Goal: Transaction & Acquisition: Purchase product/service

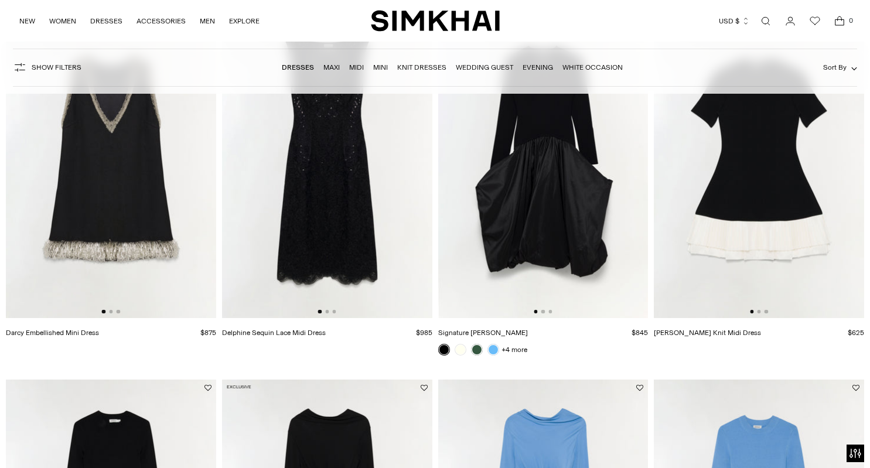
scroll to position [1300, 0]
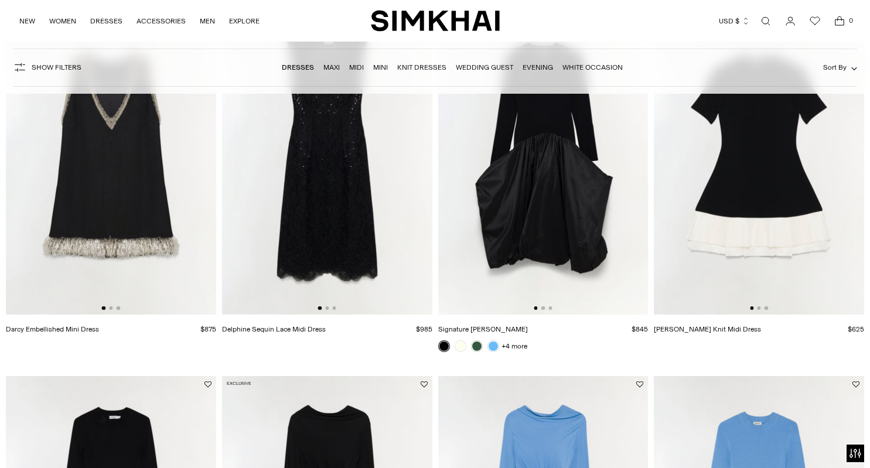
click at [538, 64] on link "Evening" at bounding box center [538, 67] width 30 height 8
click at [385, 66] on link "Mini" at bounding box center [380, 67] width 15 height 8
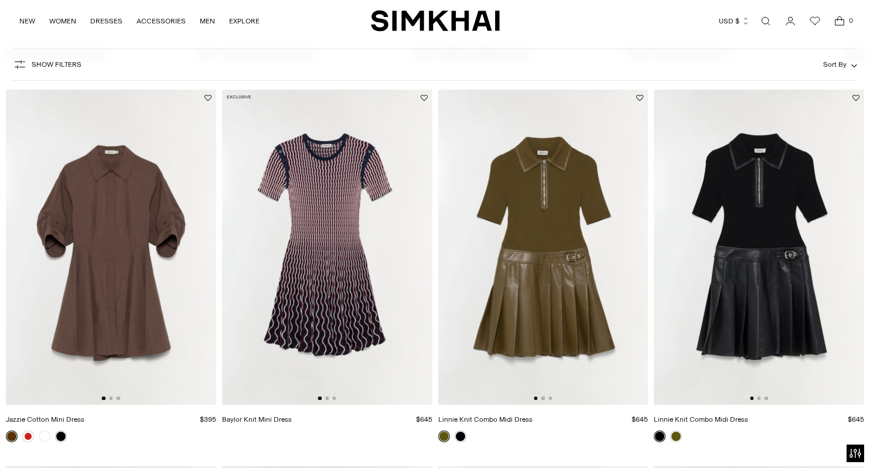
scroll to position [1182, 0]
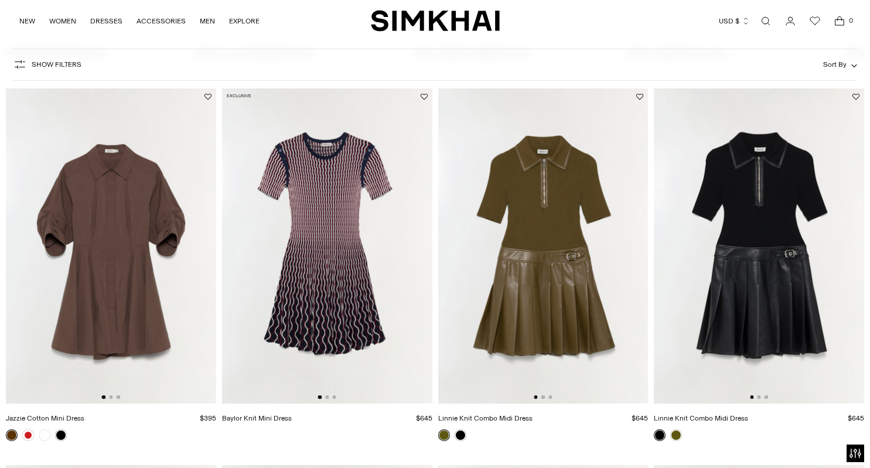
click at [357, 211] on img at bounding box center [327, 245] width 210 height 315
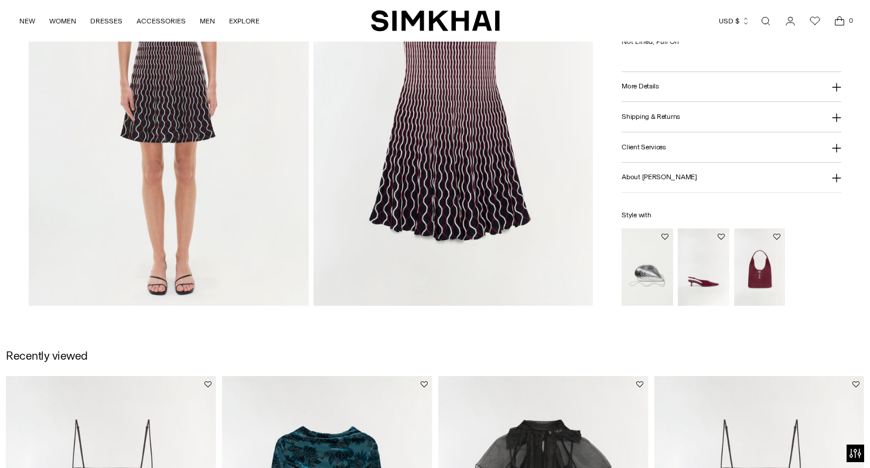
scroll to position [1003, 0]
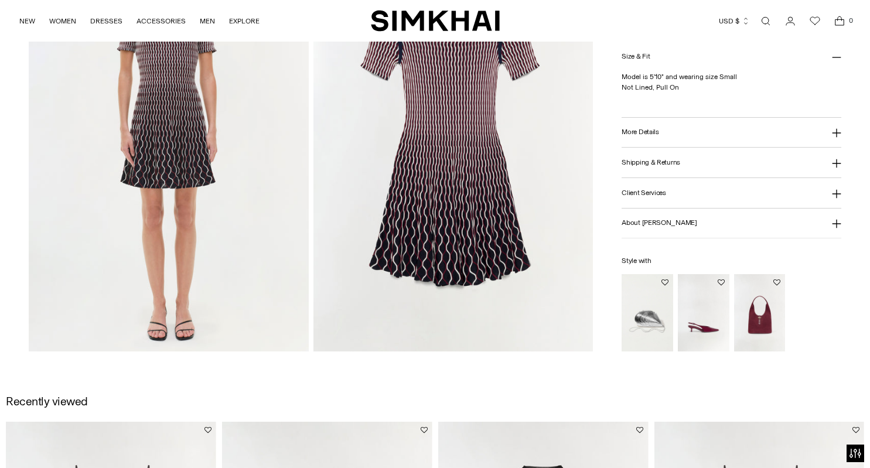
click at [418, 212] on img at bounding box center [454, 142] width 280 height 420
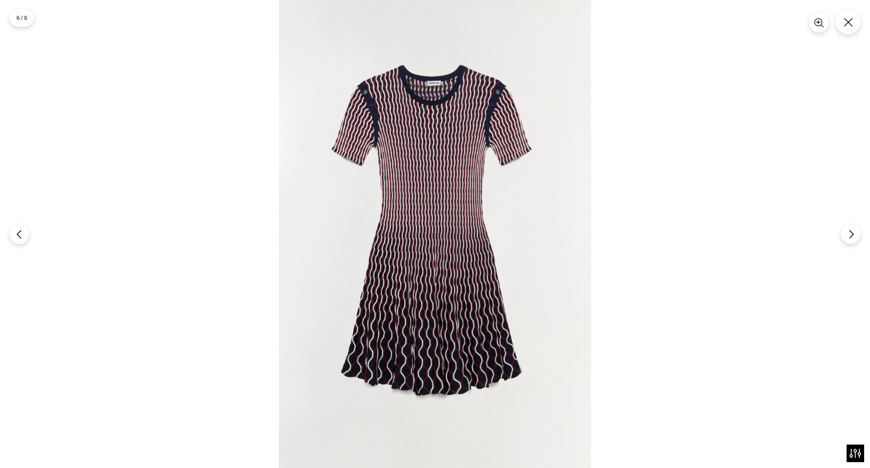
click at [412, 303] on img at bounding box center [435, 234] width 312 height 468
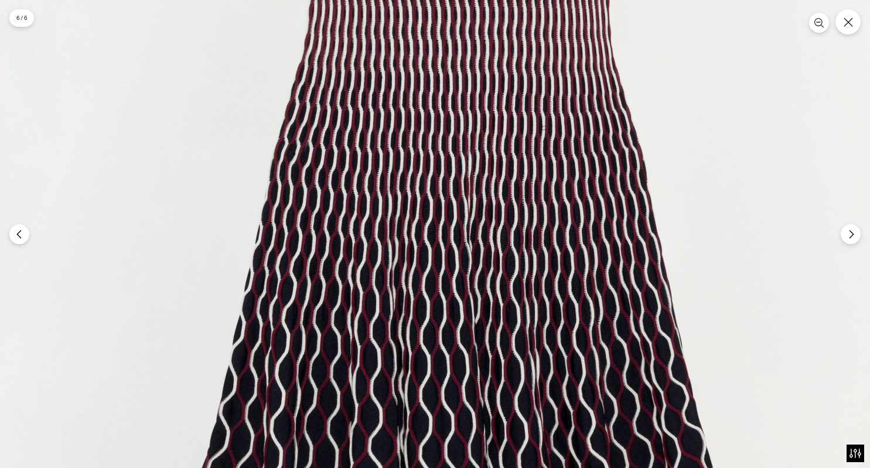
click at [412, 303] on img at bounding box center [468, 96] width 936 height 1405
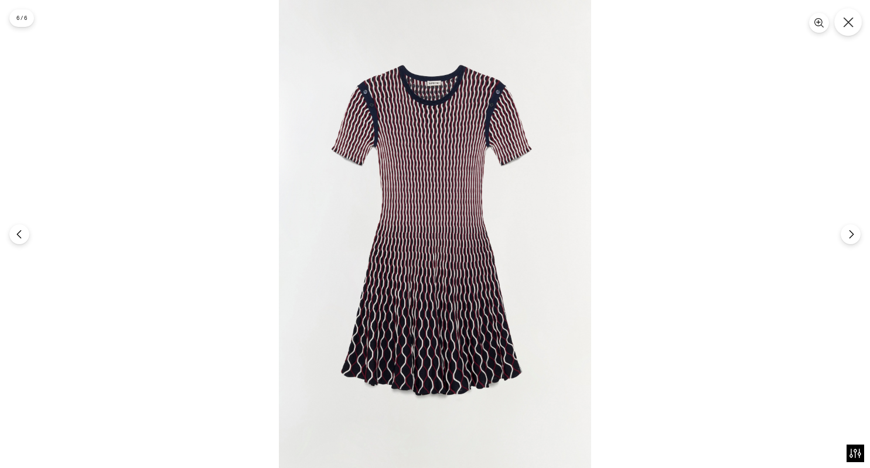
click at [852, 27] on icon "Close" at bounding box center [848, 22] width 11 height 11
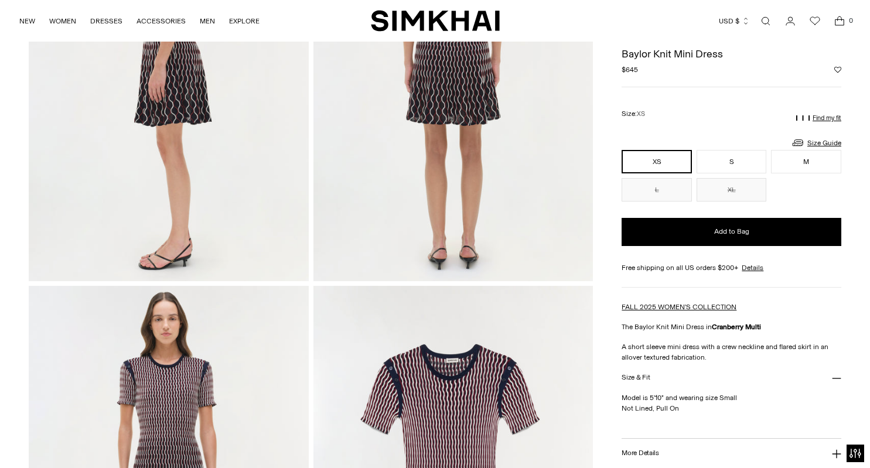
scroll to position [643, 0]
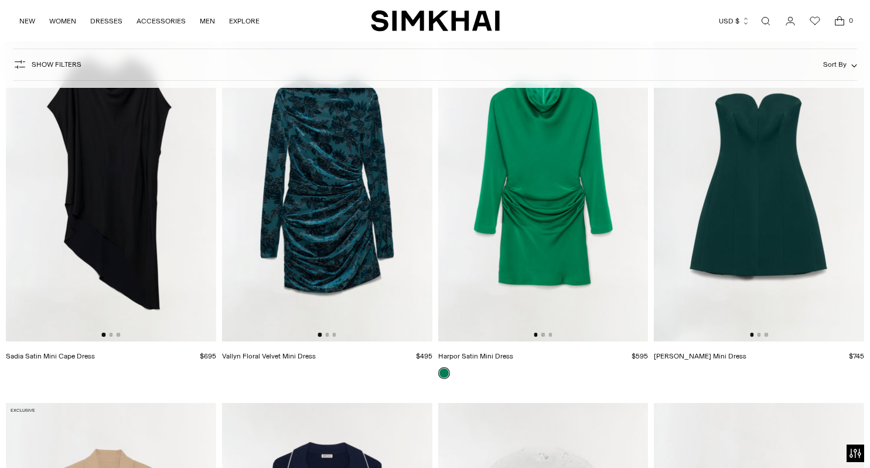
scroll to position [2352, 0]
click at [731, 214] on img at bounding box center [759, 183] width 210 height 315
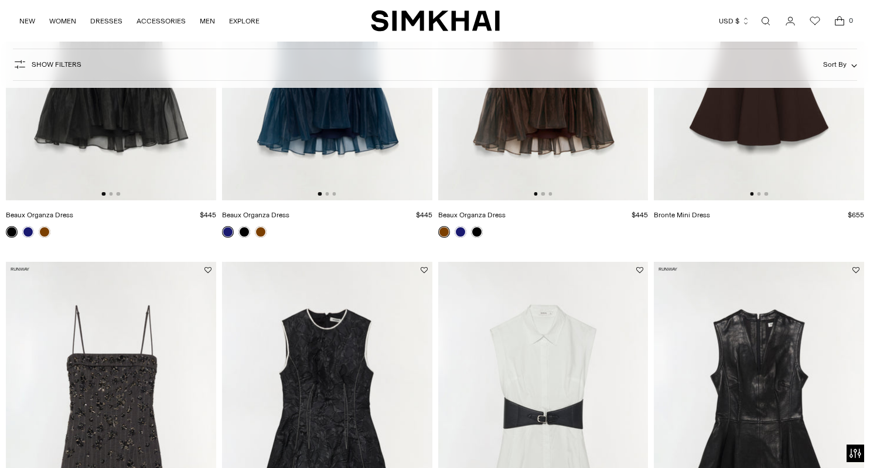
scroll to position [0, 0]
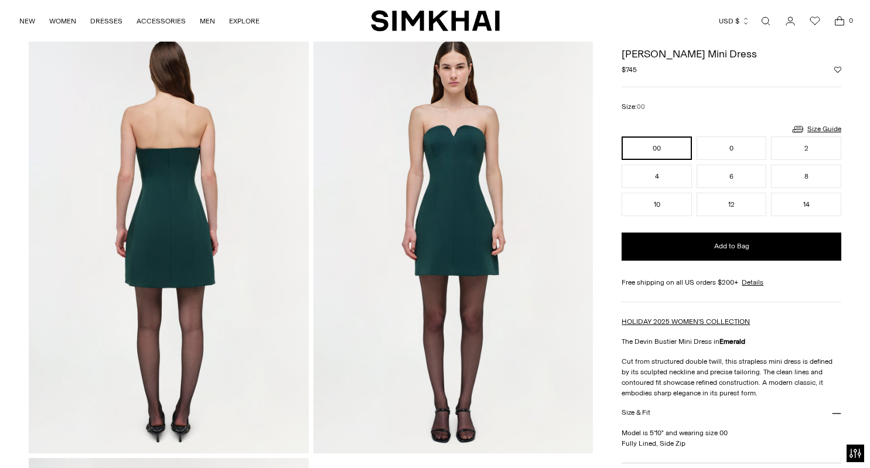
scroll to position [474, 0]
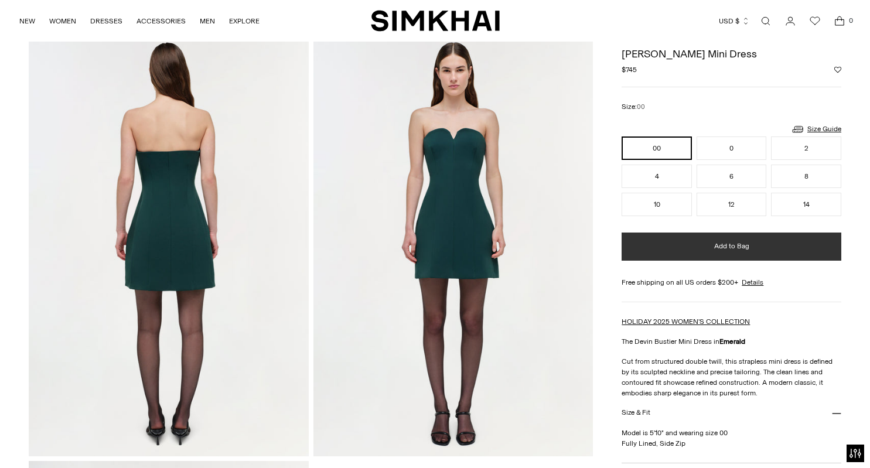
click at [702, 247] on button "Add to Bag" at bounding box center [732, 247] width 220 height 28
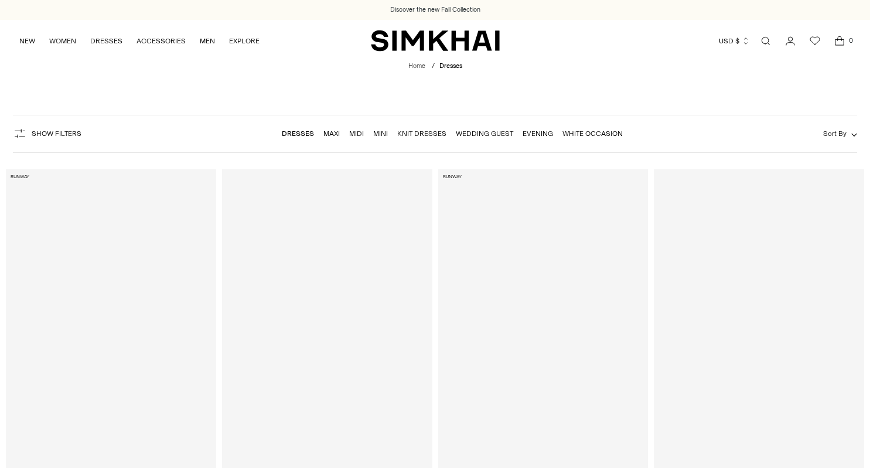
scroll to position [1300, 0]
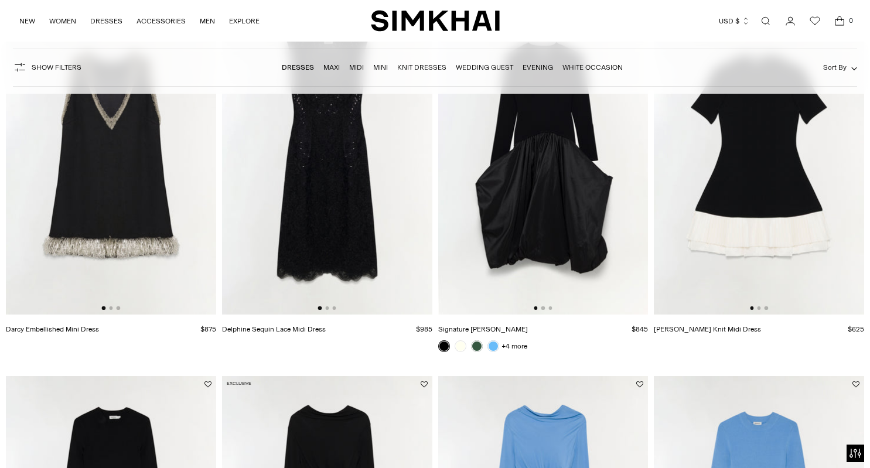
click at [356, 67] on link "Midi" at bounding box center [356, 67] width 15 height 8
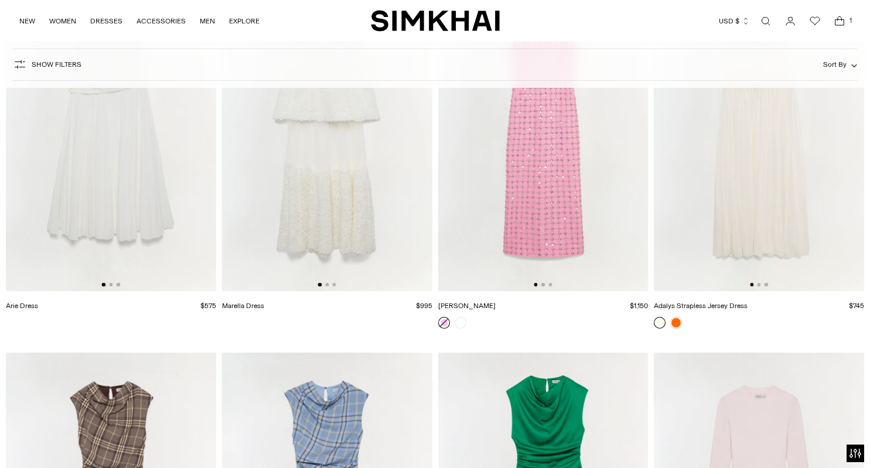
scroll to position [7143, 0]
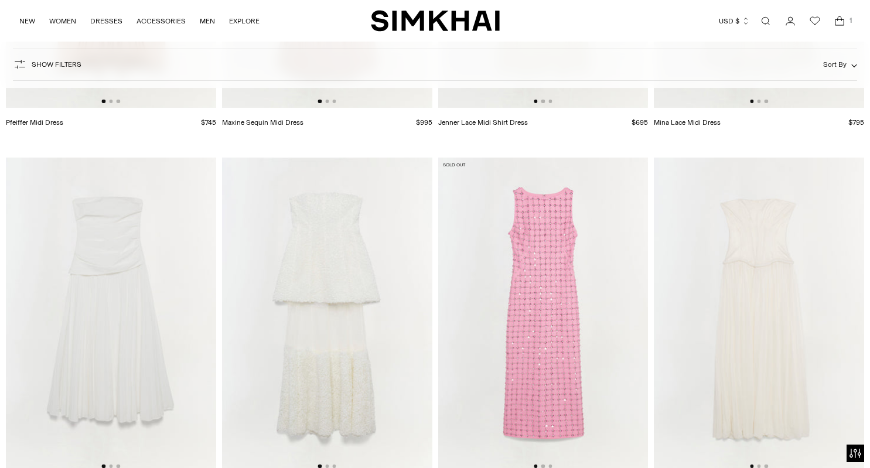
click at [842, 27] on span "Open cart modal" at bounding box center [840, 21] width 16 height 16
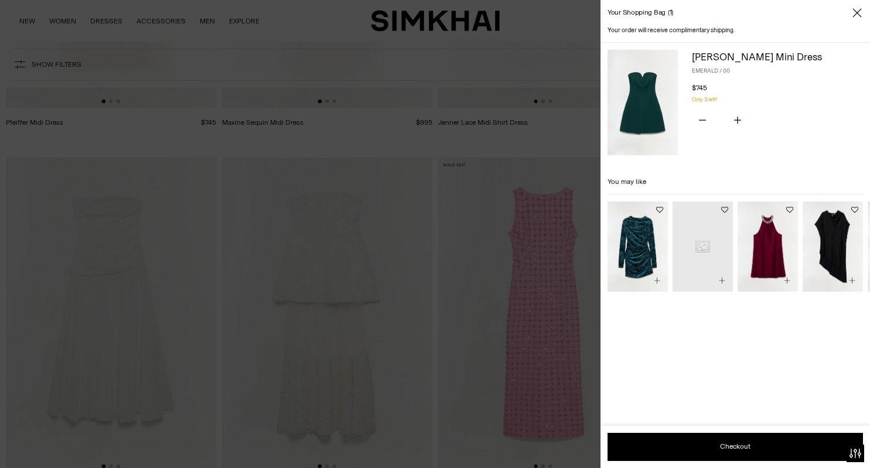
click at [652, 106] on img at bounding box center [643, 102] width 70 height 105
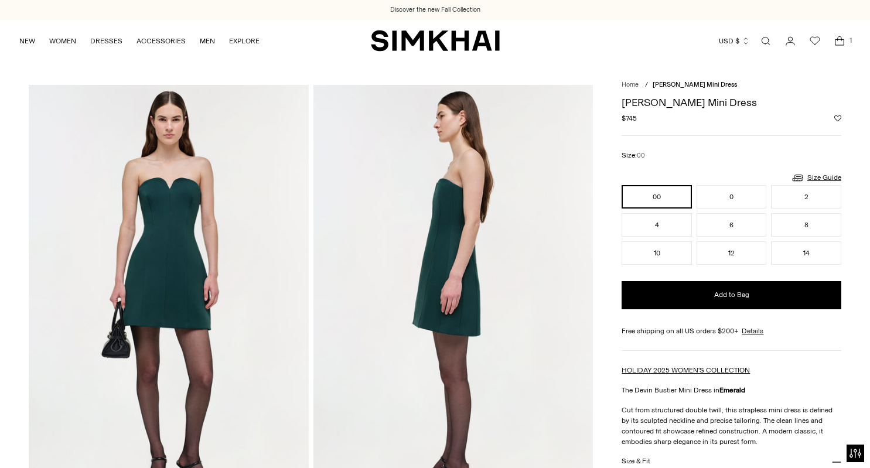
click at [837, 42] on icon "Open cart modal" at bounding box center [840, 41] width 16 height 12
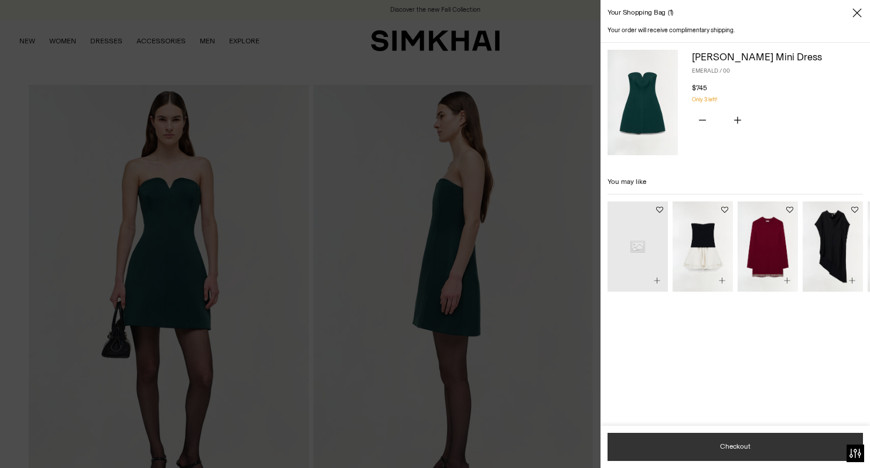
click at [676, 447] on button "Checkout" at bounding box center [736, 447] width 256 height 28
